Goal: Task Accomplishment & Management: Use online tool/utility

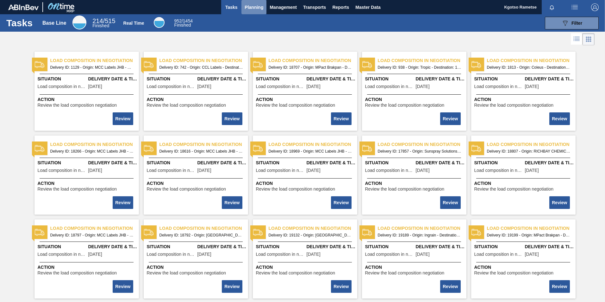
click at [258, 11] on button "Planning" at bounding box center [254, 7] width 25 height 14
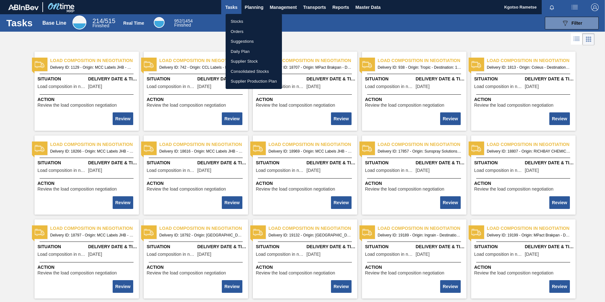
click at [368, 7] on div at bounding box center [302, 151] width 605 height 302
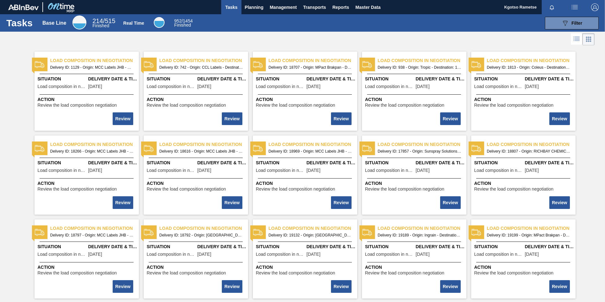
click at [368, 0] on body "Tasks Planning Management Transports Reports Master Data Kgotso [PERSON_NAME] a…" at bounding box center [302, 0] width 605 height 0
click at [368, 7] on span "Master Data" at bounding box center [368, 7] width 25 height 8
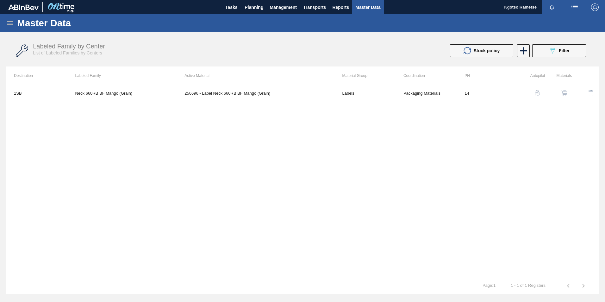
click at [9, 25] on icon at bounding box center [10, 23] width 6 height 4
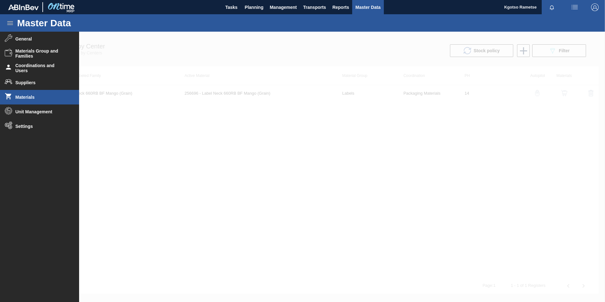
click at [31, 100] on li "Materials" at bounding box center [39, 97] width 79 height 15
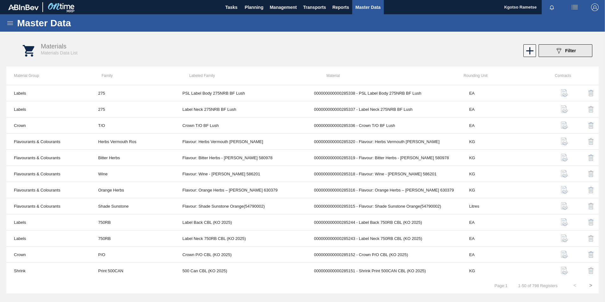
click at [585, 46] on button "089F7B8B-B2A5-4AFE-B5C0-19BA573D28AC Filter" at bounding box center [566, 50] width 54 height 13
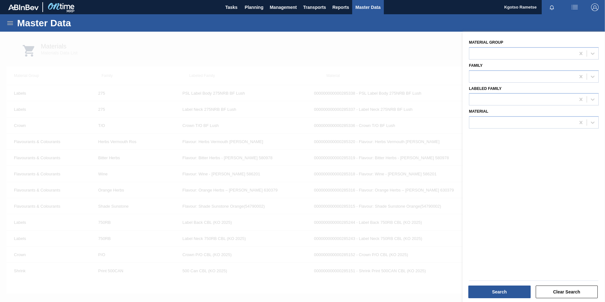
drag, startPoint x: 310, startPoint y: 63, endPoint x: 313, endPoint y: 67, distance: 5.5
click at [310, 64] on div at bounding box center [302, 183] width 605 height 302
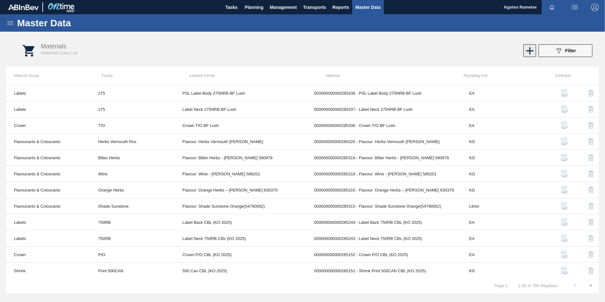
click at [532, 47] on icon at bounding box center [530, 51] width 12 height 12
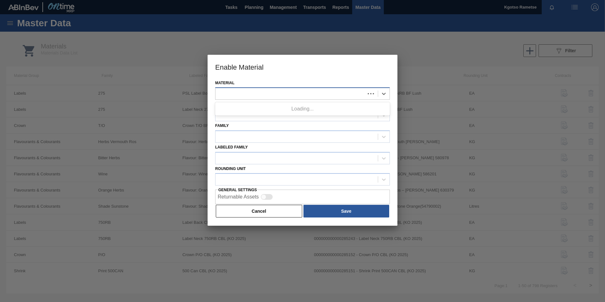
click at [275, 88] on div at bounding box center [302, 93] width 175 height 12
type input "285235"
click at [259, 209] on button "Cancel" at bounding box center [259, 211] width 86 height 13
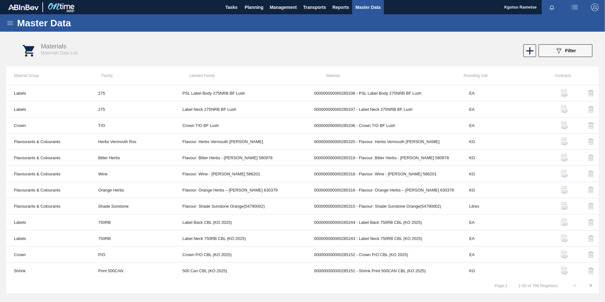
click at [12, 24] on icon at bounding box center [10, 23] width 6 height 4
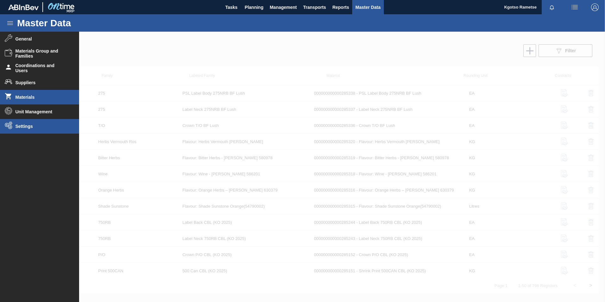
click at [40, 130] on li "Settings" at bounding box center [39, 126] width 79 height 15
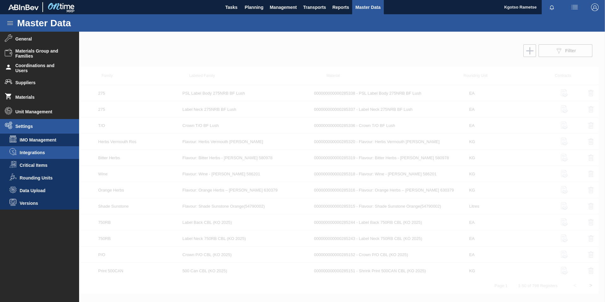
click at [40, 148] on li "Integrations" at bounding box center [39, 152] width 79 height 13
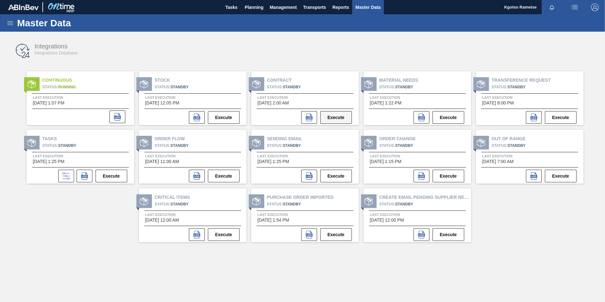
click at [336, 122] on button "Execute" at bounding box center [336, 117] width 32 height 13
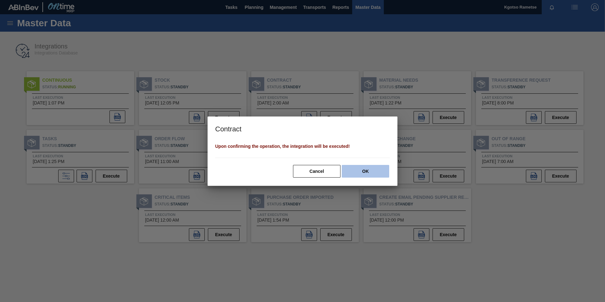
click at [365, 172] on button "OK" at bounding box center [365, 171] width 47 height 13
